Goal: Task Accomplishment & Management: Complete application form

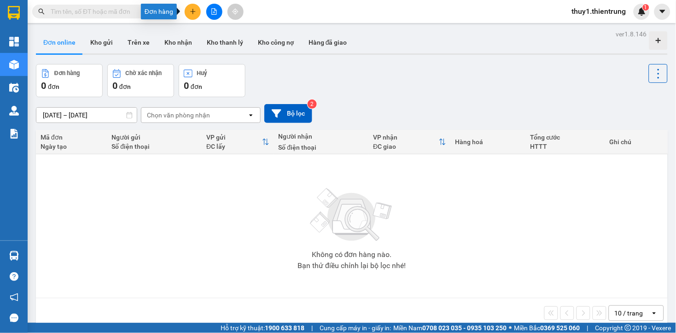
click at [192, 14] on icon "plus" at bounding box center [193, 11] width 6 height 6
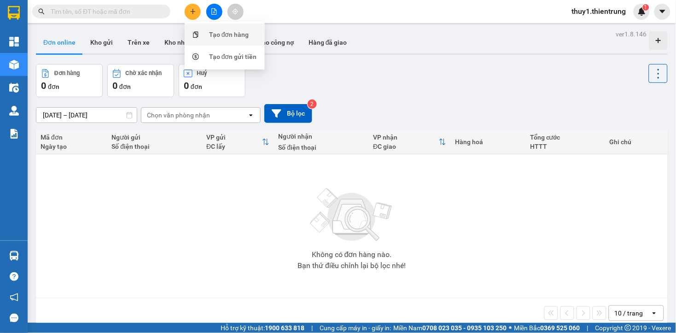
click at [220, 37] on div "Tạo đơn hàng" at bounding box center [229, 34] width 40 height 10
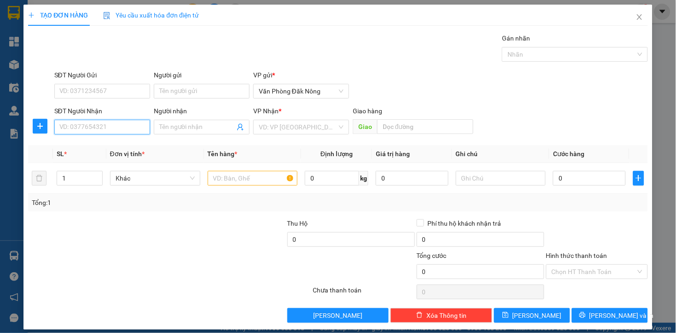
drag, startPoint x: 115, startPoint y: 127, endPoint x: 584, endPoint y: 6, distance: 484.1
click at [122, 127] on input "SĐT Người Nhận" at bounding box center [102, 127] width 96 height 15
type input "0938398655"
click at [303, 123] on input "search" at bounding box center [298, 127] width 78 height 14
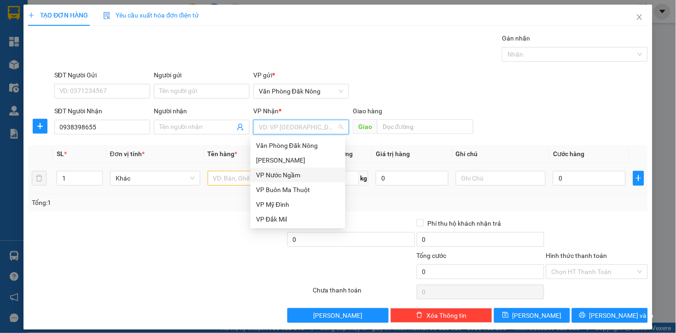
drag, startPoint x: 291, startPoint y: 172, endPoint x: 296, endPoint y: 167, distance: 6.8
click at [296, 173] on div "VP Nước Ngầm" at bounding box center [298, 175] width 84 height 10
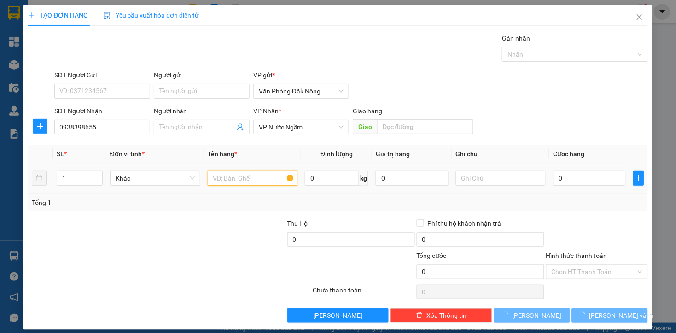
drag, startPoint x: 237, startPoint y: 179, endPoint x: 249, endPoint y: 182, distance: 12.4
click at [237, 179] on input "text" at bounding box center [253, 178] width 90 height 15
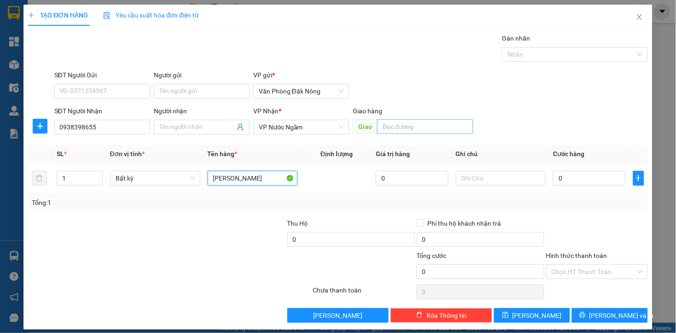
type input "[PERSON_NAME]"
click at [417, 127] on input "text" at bounding box center [425, 126] width 96 height 15
type input "CẦU MỸ CHÁNH"
click at [565, 179] on input "0" at bounding box center [589, 178] width 72 height 15
type input "2"
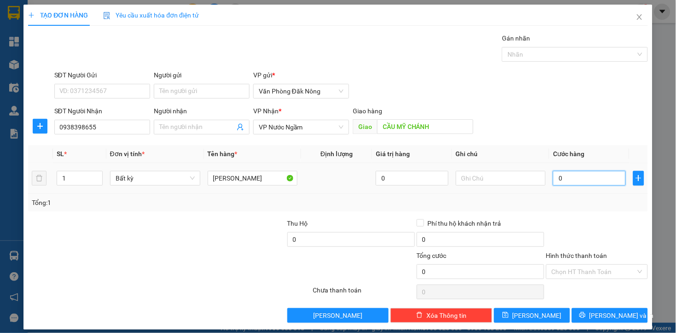
type input "2"
type input "20"
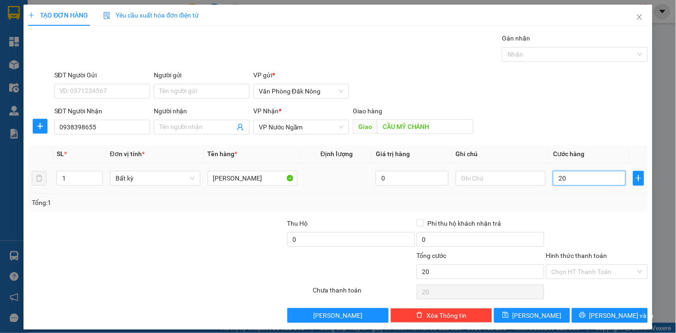
type input "200"
type input "2.000"
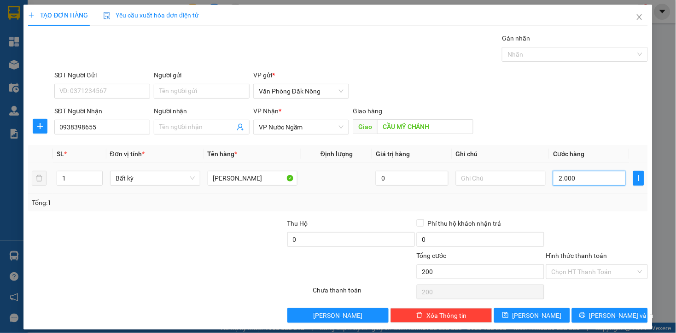
type input "2.000"
type input "20.000"
type input "200.000"
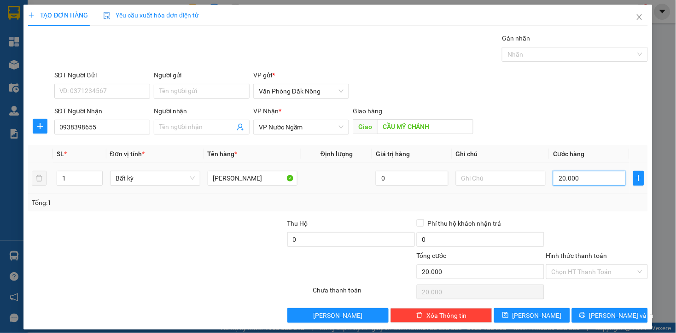
type input "200.000"
click at [579, 203] on div "Tổng: 1" at bounding box center [338, 202] width 612 height 10
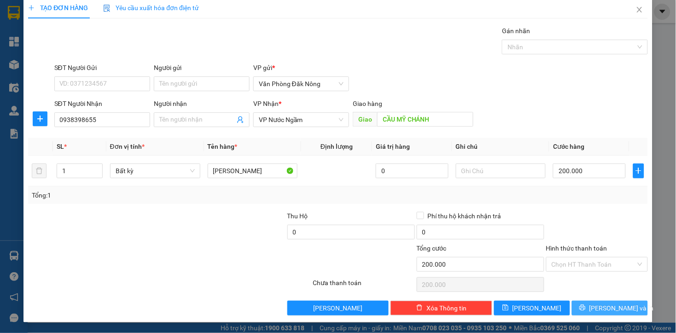
drag, startPoint x: 589, startPoint y: 305, endPoint x: 576, endPoint y: 297, distance: 15.5
click at [585, 306] on icon "printer" at bounding box center [582, 308] width 6 height 6
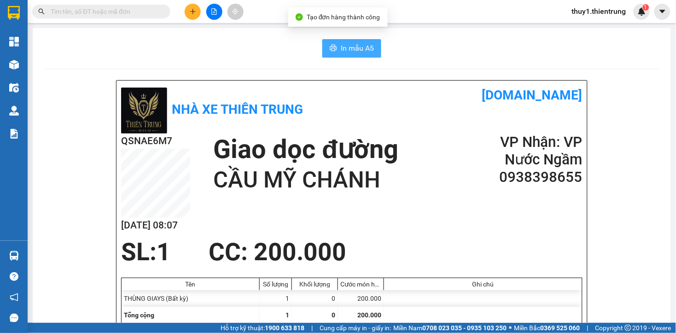
click at [341, 50] on span "In mẫu A5" at bounding box center [357, 48] width 33 height 12
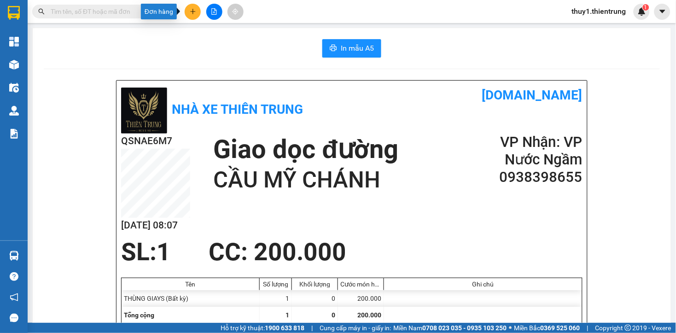
drag, startPoint x: 194, startPoint y: 10, endPoint x: 221, endPoint y: 15, distance: 27.3
click at [195, 9] on icon "plus" at bounding box center [193, 11] width 6 height 6
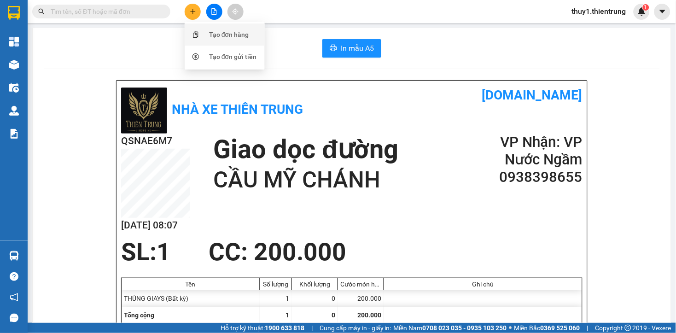
click at [230, 35] on div "Tạo đơn hàng" at bounding box center [229, 34] width 40 height 10
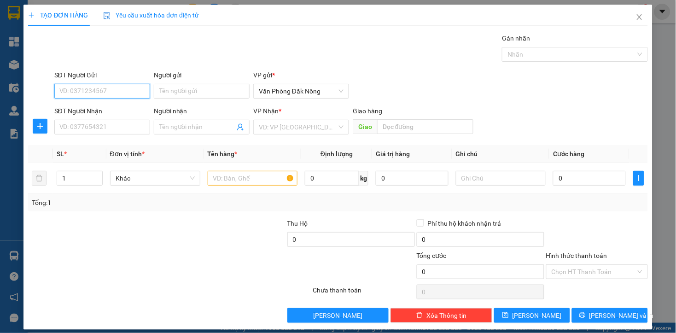
click at [127, 89] on input "SĐT Người Gửi" at bounding box center [102, 91] width 96 height 15
click at [109, 87] on input "SĐT Người Gửi" at bounding box center [102, 91] width 96 height 15
type input "0901244144"
click at [120, 131] on input "SĐT Người Nhận" at bounding box center [102, 127] width 96 height 15
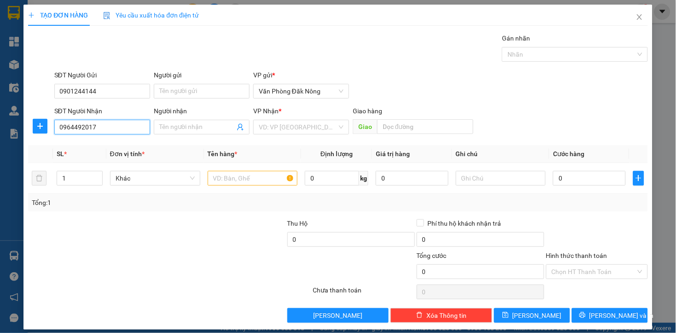
type input "0964492017"
click at [284, 118] on div "VP Nhận *" at bounding box center [301, 113] width 96 height 14
click at [300, 128] on input "search" at bounding box center [298, 127] width 78 height 14
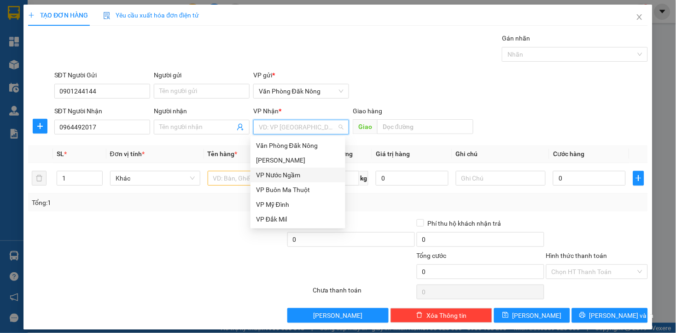
click at [283, 171] on div "VP Nước Ngầm" at bounding box center [298, 175] width 84 height 10
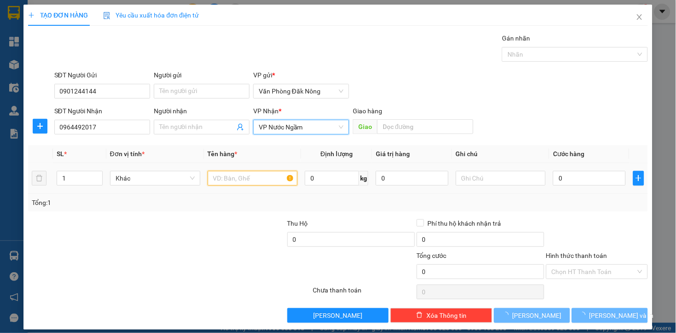
click at [243, 179] on input "text" at bounding box center [253, 178] width 90 height 15
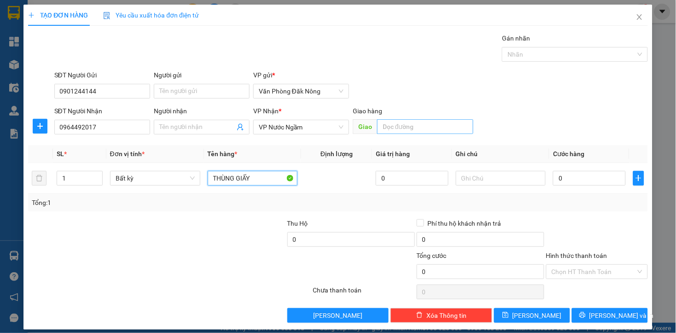
type input "THÙNG GIẤY"
click at [410, 125] on input "text" at bounding box center [425, 126] width 96 height 15
type input "N4 [GEOGRAPHIC_DATA]"
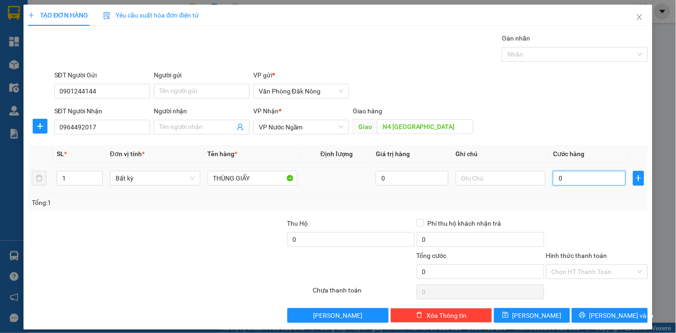
click at [559, 180] on input "0" at bounding box center [589, 178] width 72 height 15
type input "1"
type input "10"
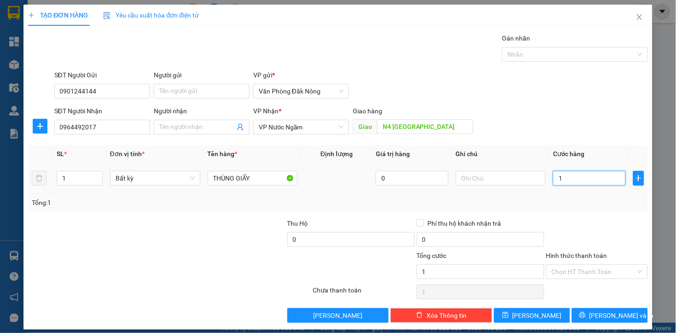
type input "10"
type input "100"
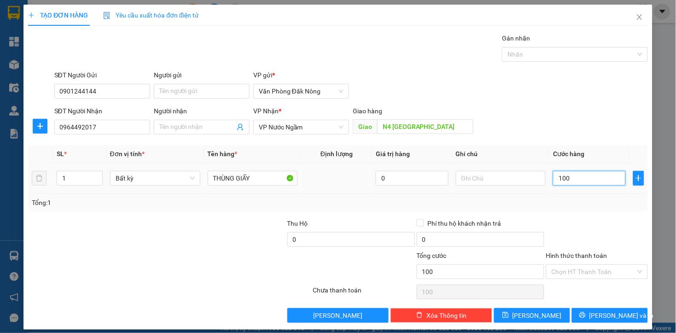
type input "1.000"
type input "10.000"
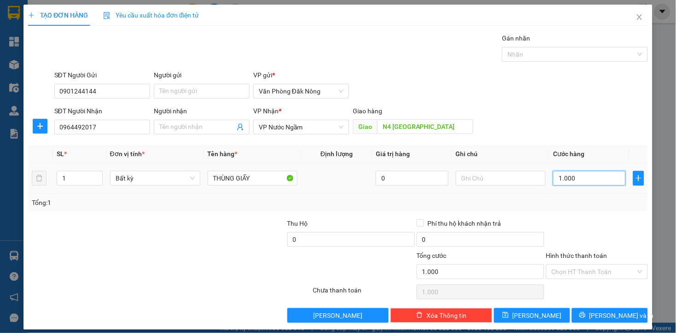
type input "10.000"
type input "100.000"
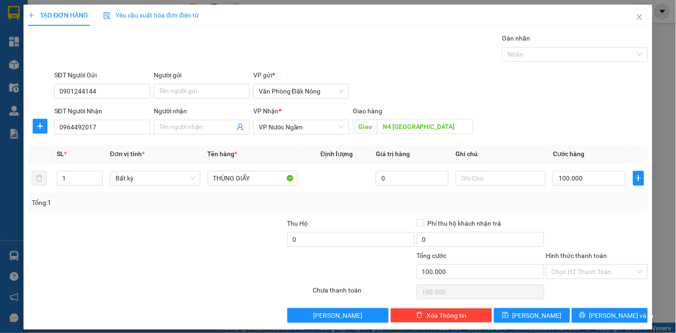
click at [575, 215] on div "Transit Pickup Surcharge Ids Transit Deliver Surcharge Ids Transit Deliver Surc…" at bounding box center [337, 177] width 619 height 289
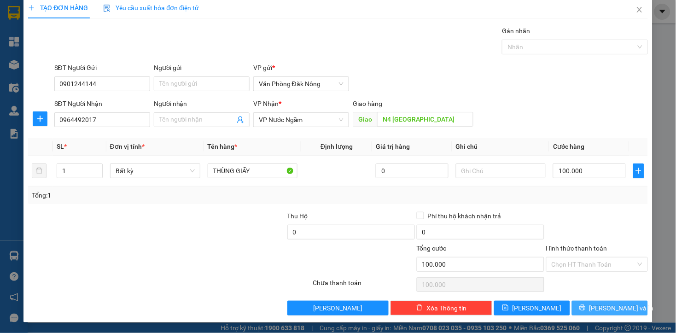
click at [580, 304] on button "[PERSON_NAME] và In" at bounding box center [610, 308] width 76 height 15
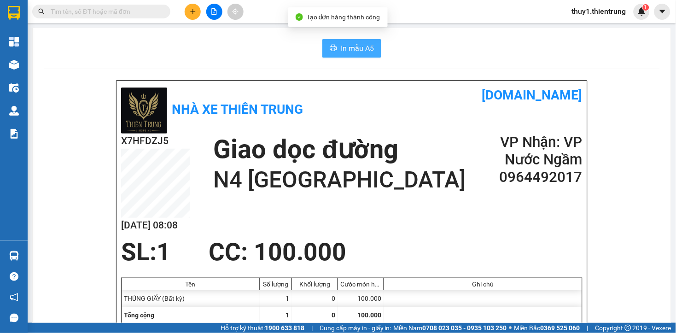
click at [353, 41] on button "In mẫu A5" at bounding box center [351, 48] width 59 height 18
click at [269, 47] on div "In mẫu A5" at bounding box center [352, 48] width 616 height 18
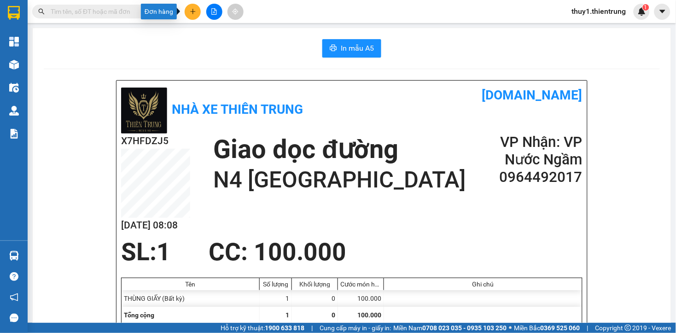
drag, startPoint x: 192, startPoint y: 14, endPoint x: 234, endPoint y: 31, distance: 45.2
click at [194, 14] on icon "plus" at bounding box center [193, 11] width 6 height 6
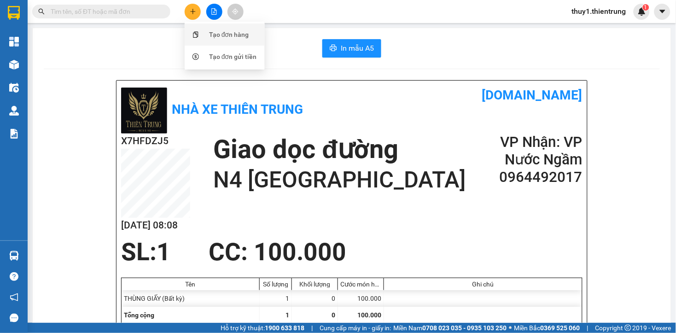
drag, startPoint x: 233, startPoint y: 35, endPoint x: 235, endPoint y: 39, distance: 4.7
click at [235, 39] on div "Tạo đơn hàng" at bounding box center [229, 34] width 40 height 10
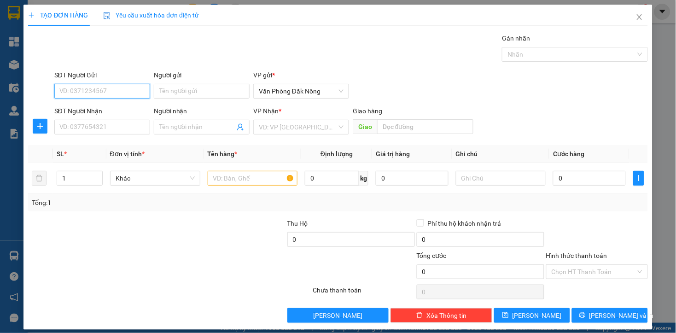
click at [107, 91] on input "SĐT Người Gửi" at bounding box center [102, 91] width 96 height 15
click at [114, 133] on input "SĐT Người Nhận" at bounding box center [102, 127] width 96 height 15
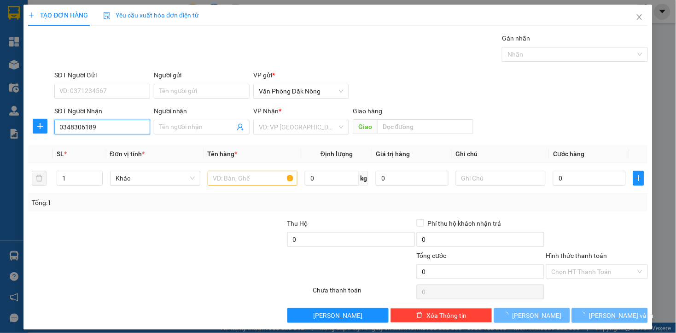
type input "0348306189"
click at [181, 240] on div at bounding box center [220, 234] width 129 height 32
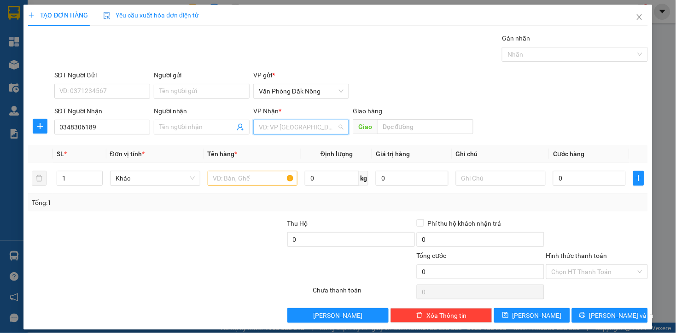
click at [270, 122] on input "search" at bounding box center [298, 127] width 78 height 14
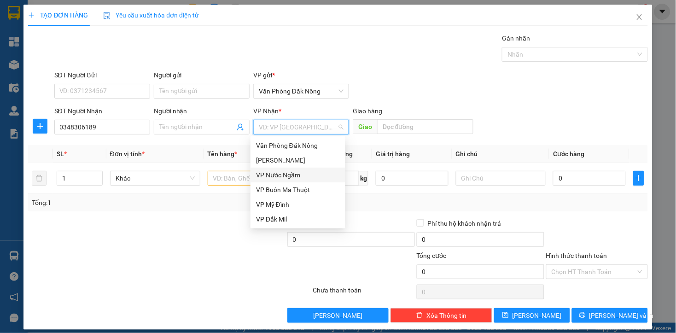
click at [293, 172] on div "VP Nước Ngầm" at bounding box center [298, 175] width 84 height 10
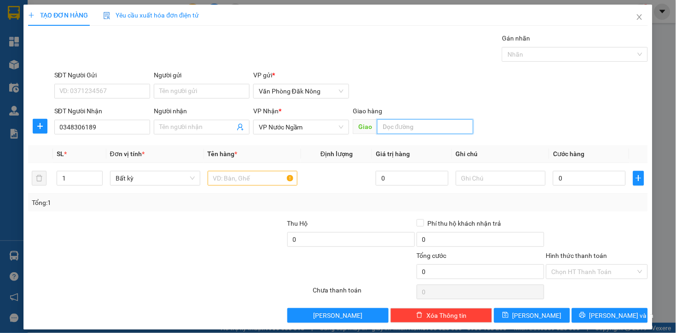
click at [400, 128] on input "text" at bounding box center [425, 126] width 96 height 15
type input "DIỄN CHÂU"
click at [255, 175] on input "text" at bounding box center [253, 178] width 90 height 15
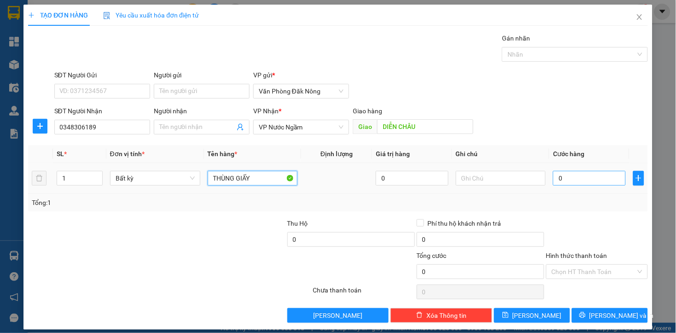
type input "THÙNG GIẤY"
click at [572, 178] on input "0" at bounding box center [589, 178] width 72 height 15
type input "1"
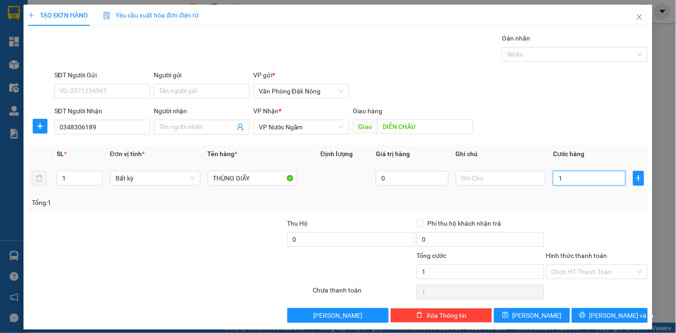
type input "10"
type input "100"
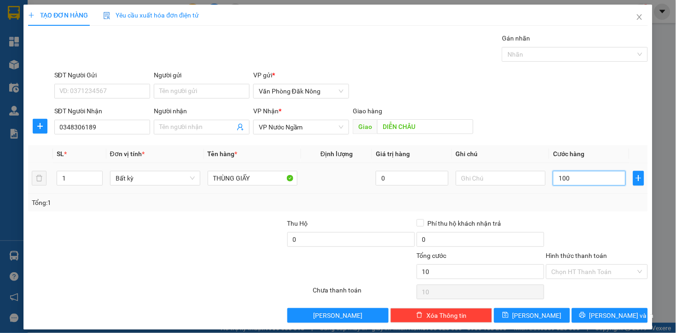
type input "100"
type input "1.000"
type input "10.000"
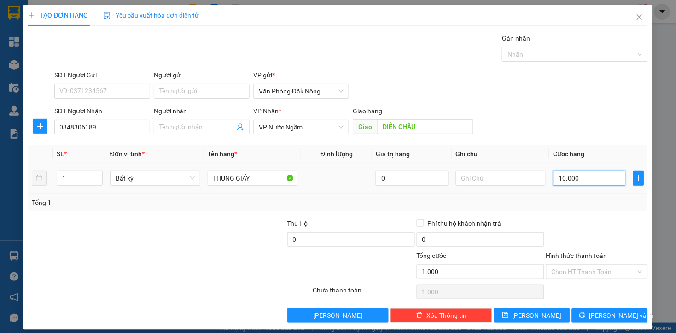
type input "10.000"
type input "100.000"
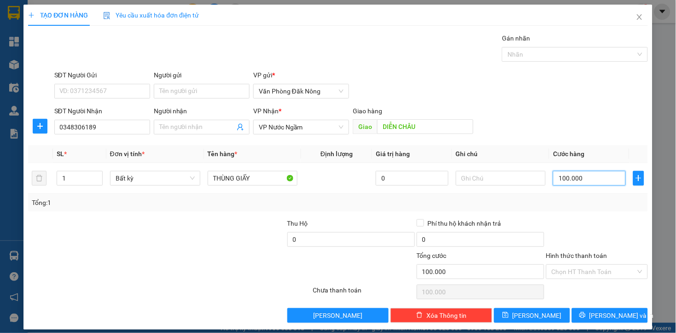
type input "100.000"
click at [573, 197] on div "Tổng: 1" at bounding box center [337, 202] width 619 height 17
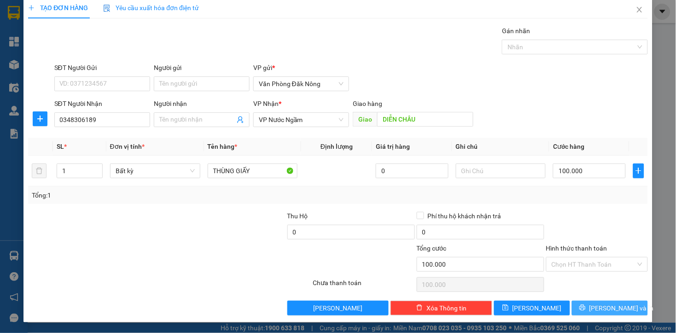
click at [596, 307] on span "[PERSON_NAME] và In" at bounding box center [621, 308] width 64 height 10
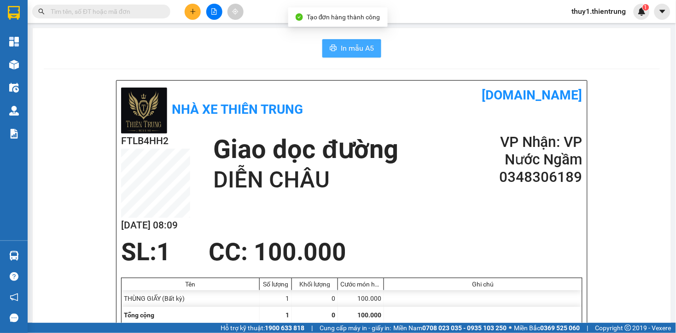
drag, startPoint x: 350, startPoint y: 44, endPoint x: 524, endPoint y: 107, distance: 184.6
click at [351, 44] on span "In mẫu A5" at bounding box center [357, 48] width 33 height 12
drag, startPoint x: 416, startPoint y: 128, endPoint x: 400, endPoint y: 125, distance: 15.9
click at [407, 125] on div "Nhà xe Thiên Trung [DOMAIN_NAME]" at bounding box center [351, 109] width 461 height 48
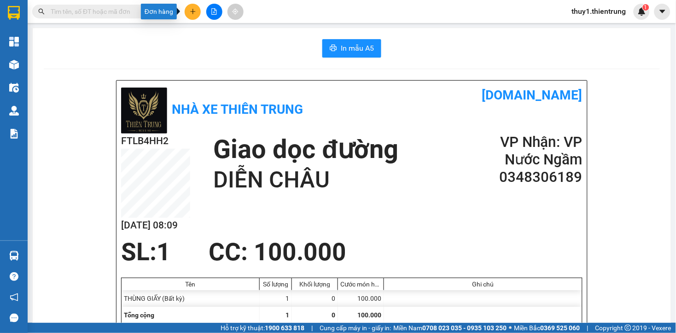
click at [189, 12] on button at bounding box center [193, 12] width 16 height 16
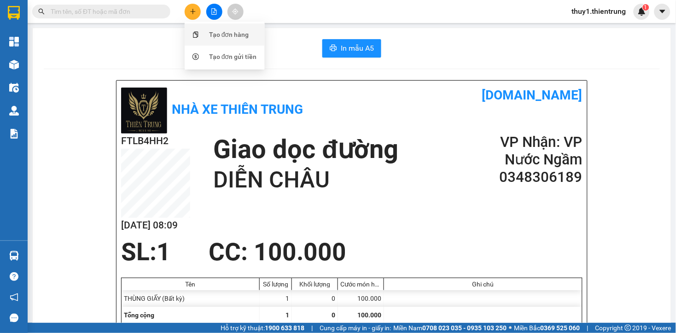
click at [233, 35] on div "Tạo đơn hàng" at bounding box center [229, 34] width 40 height 10
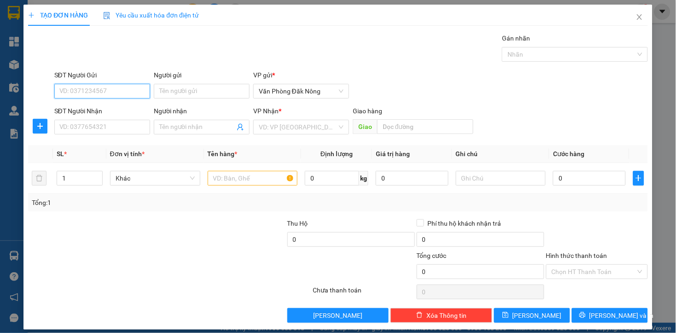
click at [75, 92] on input "SĐT Người Gửi" at bounding box center [102, 91] width 96 height 15
type input "0362200566"
click at [128, 129] on input "SĐT Người Nhận" at bounding box center [102, 127] width 96 height 15
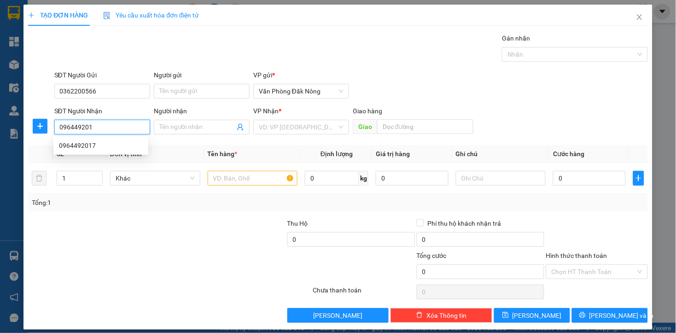
type input "0964492017"
drag, startPoint x: 81, startPoint y: 139, endPoint x: 131, endPoint y: 139, distance: 49.7
click at [81, 139] on div "0964492017" at bounding box center [100, 145] width 95 height 15
type input "N4 [GEOGRAPHIC_DATA]"
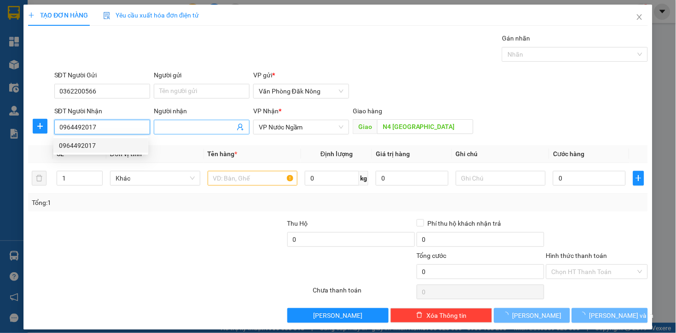
type input "100.000"
type input "0964492017"
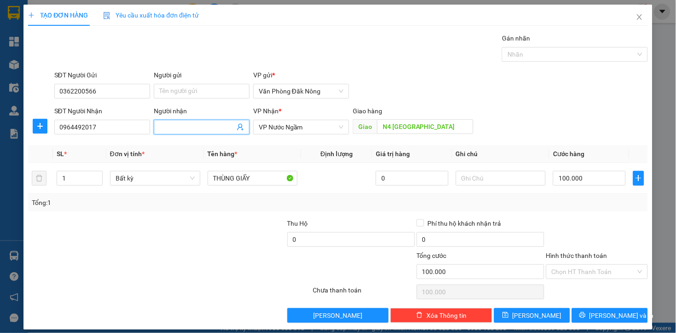
click at [185, 124] on input "Người nhận" at bounding box center [196, 127] width 75 height 10
type input "0398451606"
click at [435, 124] on input "N4 [GEOGRAPHIC_DATA]" at bounding box center [425, 126] width 96 height 15
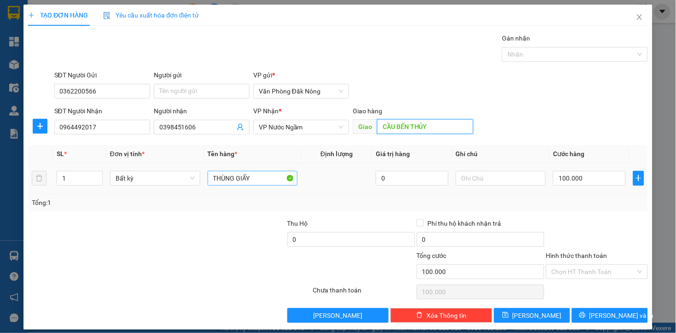
type input "CẦU BẾN THỦY"
drag, startPoint x: 256, startPoint y: 177, endPoint x: 181, endPoint y: 177, distance: 75.5
click at [181, 177] on tr "1 Bất kỳ THÙNG GIẤY 0 100.000" at bounding box center [337, 178] width 619 height 31
type input "XỐP"
click at [583, 175] on input "100.000" at bounding box center [589, 178] width 72 height 15
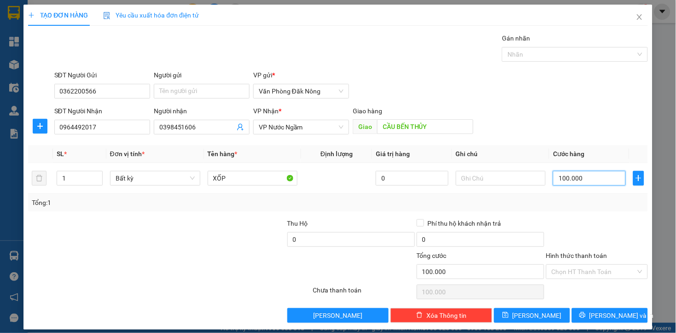
type input "2"
type input "25"
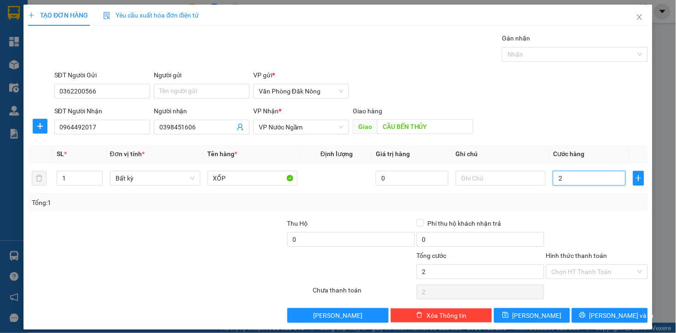
type input "25"
type input "250"
type input "2.500"
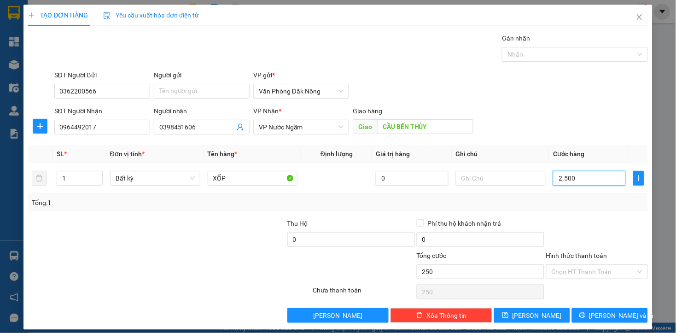
type input "2.500"
type input "25.000"
type input "250.000"
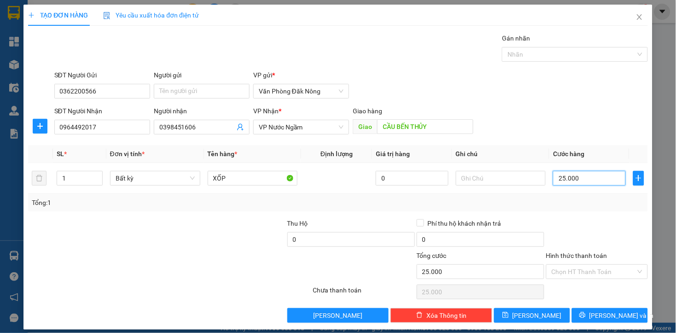
type input "250.000"
click at [594, 209] on div "Tổng: 1" at bounding box center [337, 202] width 619 height 17
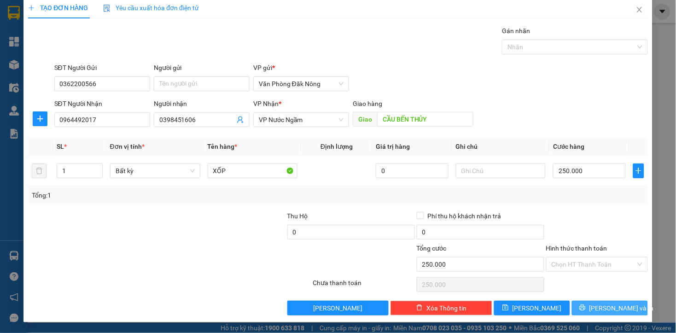
click at [596, 306] on span "[PERSON_NAME] và In" at bounding box center [621, 308] width 64 height 10
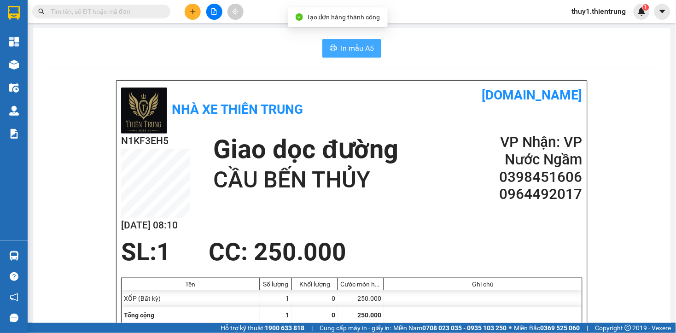
drag, startPoint x: 354, startPoint y: 52, endPoint x: 489, endPoint y: 86, distance: 139.1
click at [354, 52] on span "In mẫu A5" at bounding box center [357, 48] width 33 height 12
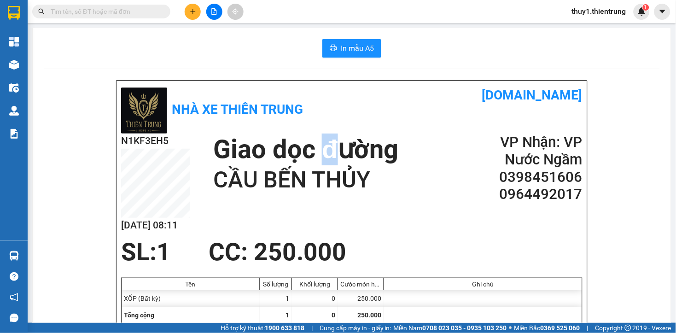
click at [328, 139] on h1 "Giao dọc đường" at bounding box center [305, 149] width 185 height 32
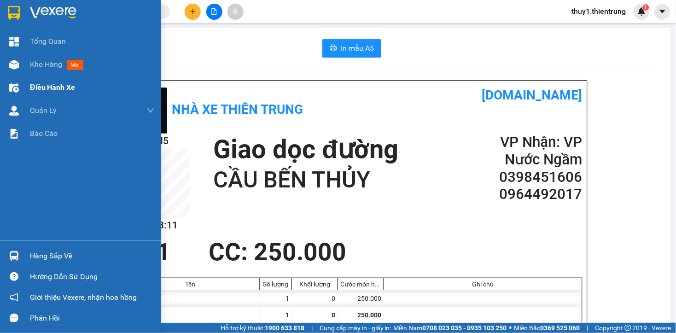
drag, startPoint x: 16, startPoint y: 64, endPoint x: 47, endPoint y: 82, distance: 36.7
click at [17, 64] on img at bounding box center [14, 65] width 10 height 10
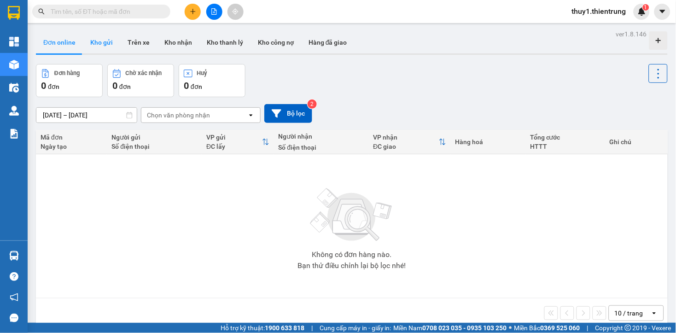
click at [103, 45] on button "Kho gửi" at bounding box center [101, 42] width 37 height 22
type input "[DATE] – [DATE]"
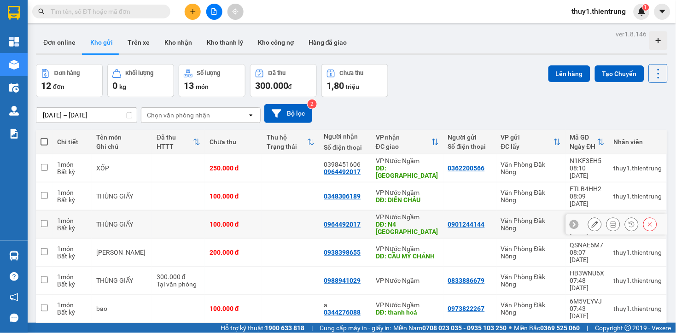
scroll to position [91, 0]
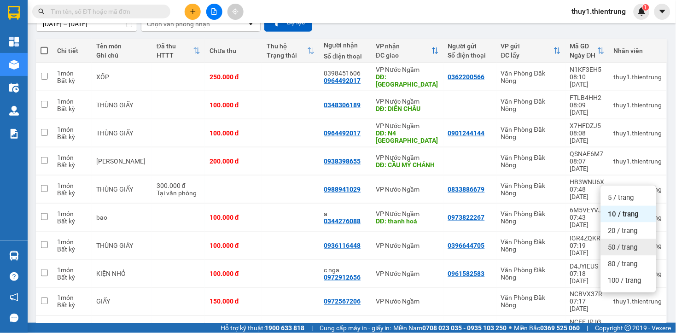
drag, startPoint x: 623, startPoint y: 246, endPoint x: 516, endPoint y: 213, distance: 112.4
click at [623, 247] on span "50 / trang" at bounding box center [622, 247] width 29 height 9
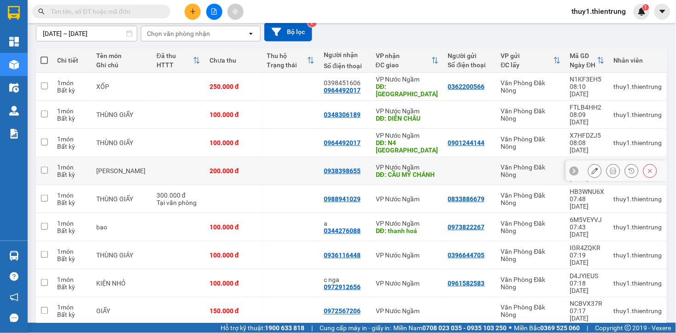
scroll to position [133, 0]
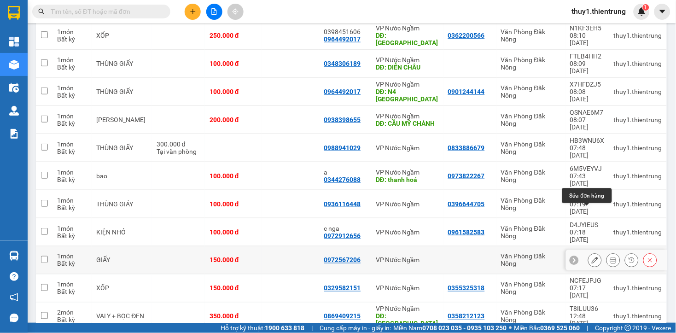
click at [591, 257] on icon at bounding box center [594, 260] width 6 height 6
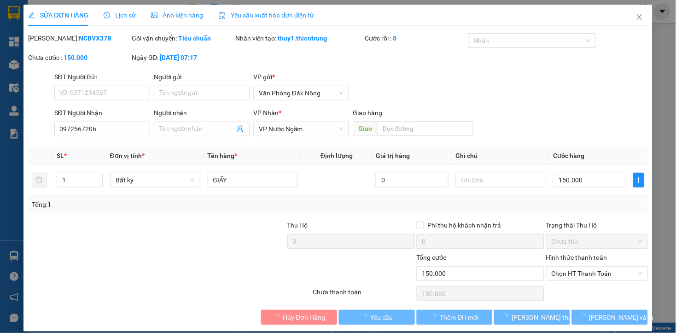
type input "0972567206"
type input "0"
type input "150.000"
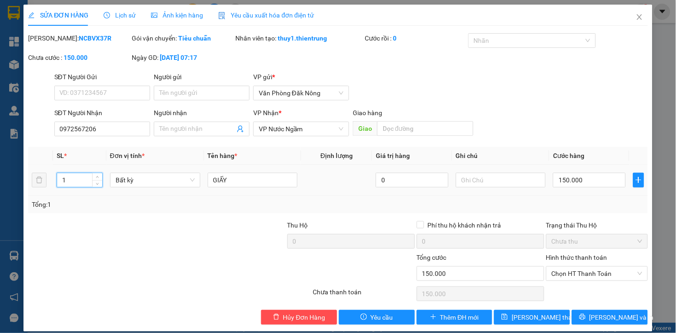
click at [75, 179] on input "1" at bounding box center [79, 180] width 45 height 14
type input "2"
click at [133, 98] on input "SĐT Người Gửi" at bounding box center [102, 93] width 96 height 15
type input "0968867938"
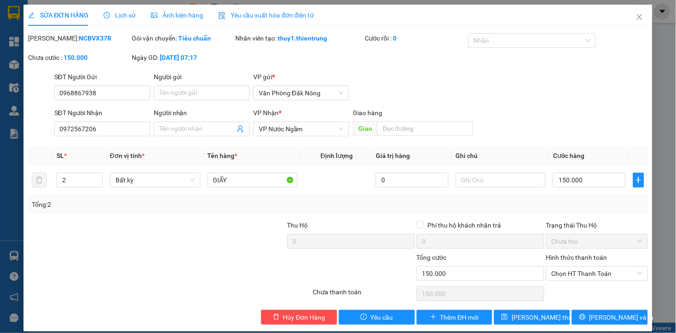
drag, startPoint x: 202, startPoint y: 226, endPoint x: 139, endPoint y: 205, distance: 66.7
click at [184, 219] on div "Total Paid Fee 0 Total UnPaid Fee 150.000 Cash Collection Total Fee Mã ĐH: NCBV…" at bounding box center [337, 178] width 619 height 291
click at [583, 179] on input "150.000" at bounding box center [589, 180] width 72 height 15
type input "2"
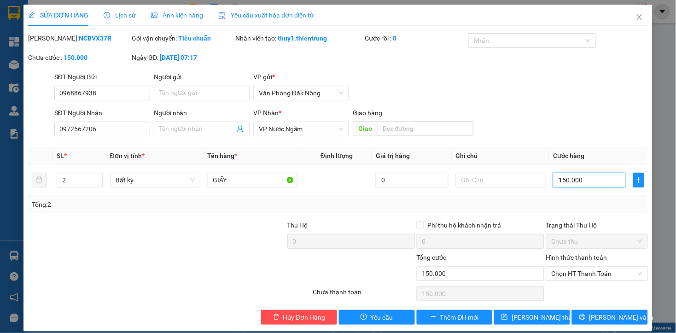
type input "2"
type input "25"
type input "250"
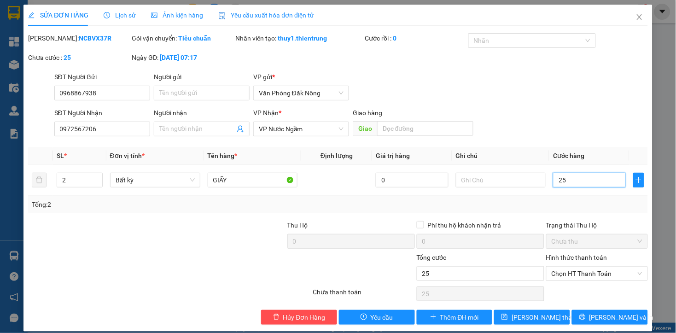
type input "250"
type input "2.500"
type input "25.000"
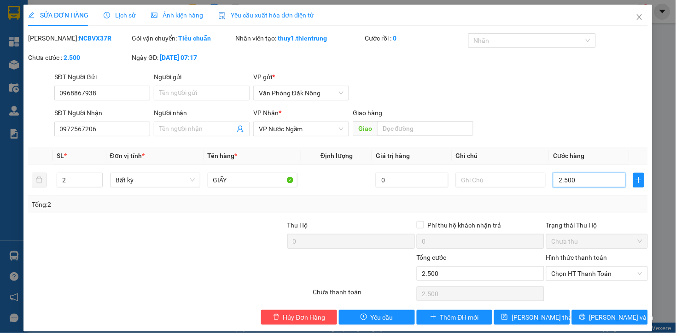
type input "25.000"
type input "250.000"
type input "2.500.000"
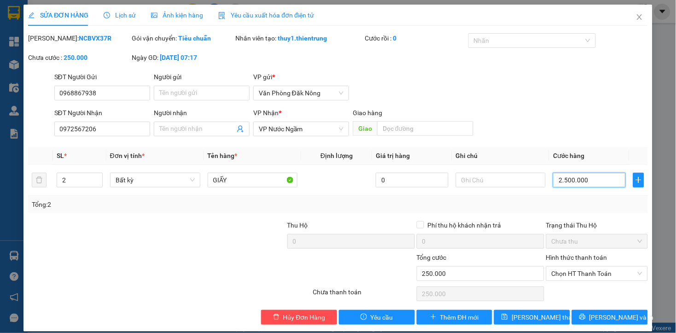
type input "2.500.000"
type input "250.000"
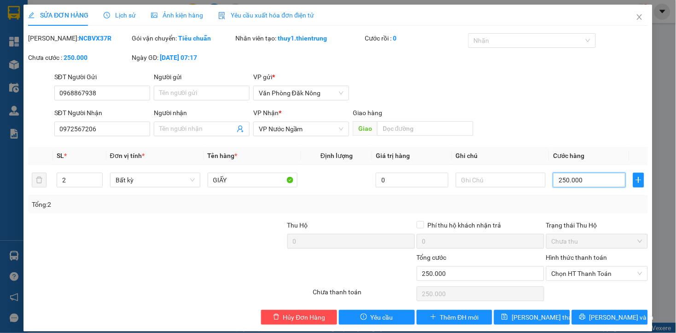
scroll to position [10, 0]
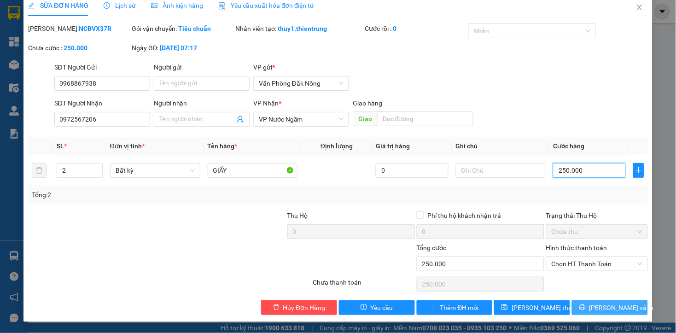
type input "250.000"
drag, startPoint x: 606, startPoint y: 307, endPoint x: 390, endPoint y: 224, distance: 231.6
click at [604, 305] on span "[PERSON_NAME] và In" at bounding box center [621, 307] width 64 height 10
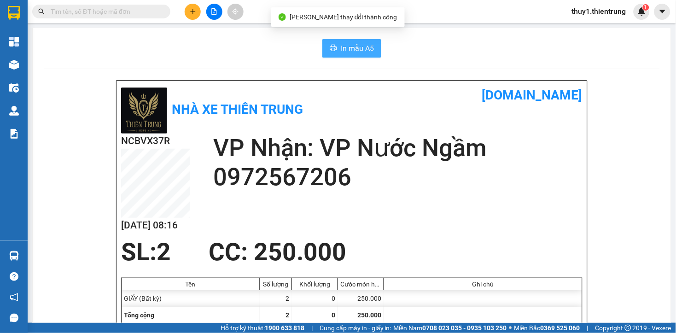
click at [361, 51] on span "In mẫu A5" at bounding box center [357, 48] width 33 height 12
drag, startPoint x: 367, startPoint y: 200, endPoint x: 369, endPoint y: 193, distance: 7.3
click at [367, 200] on div "NCBVX37R [DATE] 08:16 VP Nhận: VP Nước Ngầm 0972567206" at bounding box center [351, 185] width 461 height 104
click at [429, 133] on h2 "VP Nhận: VP Nước Ngầm" at bounding box center [397, 147] width 369 height 29
click at [384, 118] on div "Nhà xe Thiên Trung [DOMAIN_NAME]" at bounding box center [351, 109] width 461 height 48
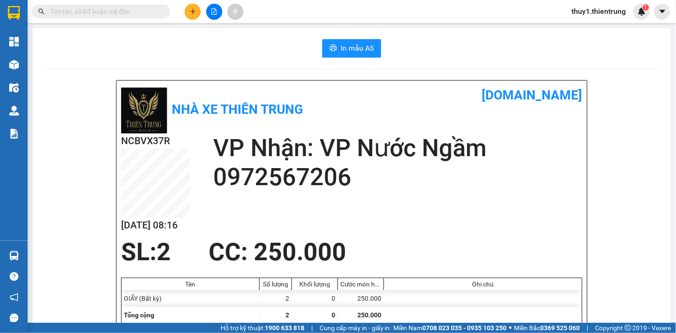
drag, startPoint x: 402, startPoint y: 203, endPoint x: 365, endPoint y: 171, distance: 49.2
click at [402, 207] on div "NCBVX37R [DATE] 08:16 VP Nhận: VP Nước Ngầm 0972567206" at bounding box center [351, 185] width 461 height 104
